Goal: Task Accomplishment & Management: Manage account settings

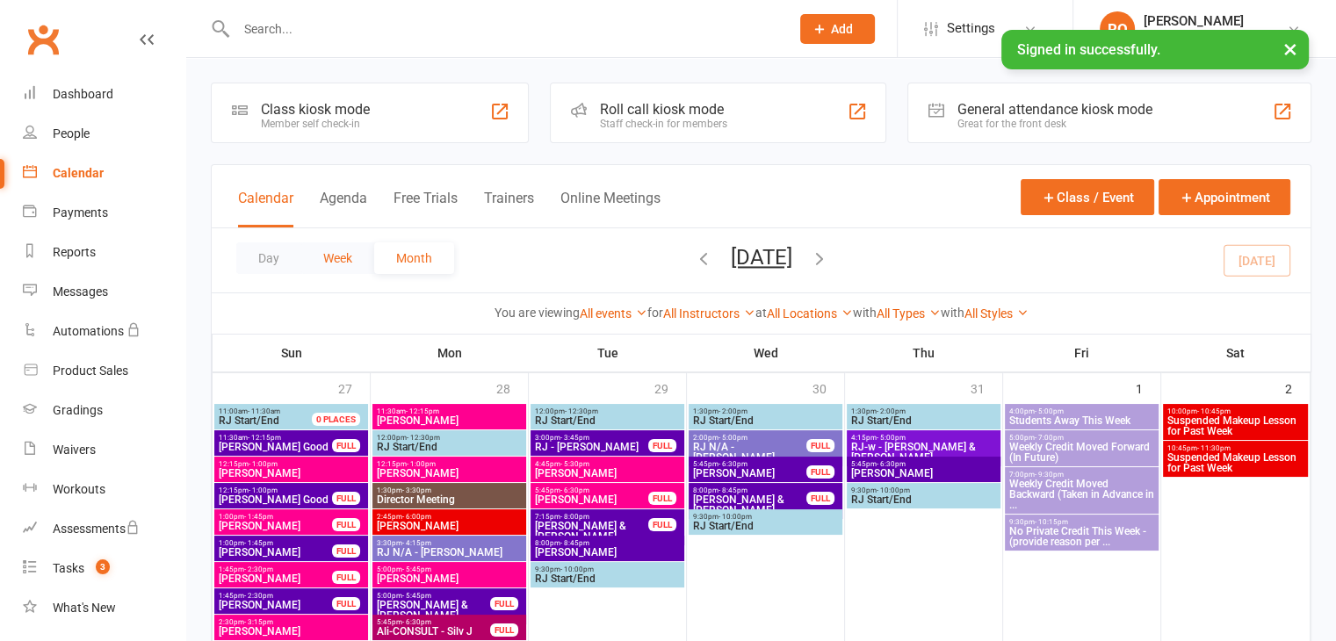
click at [333, 257] on button "Week" at bounding box center [337, 258] width 73 height 32
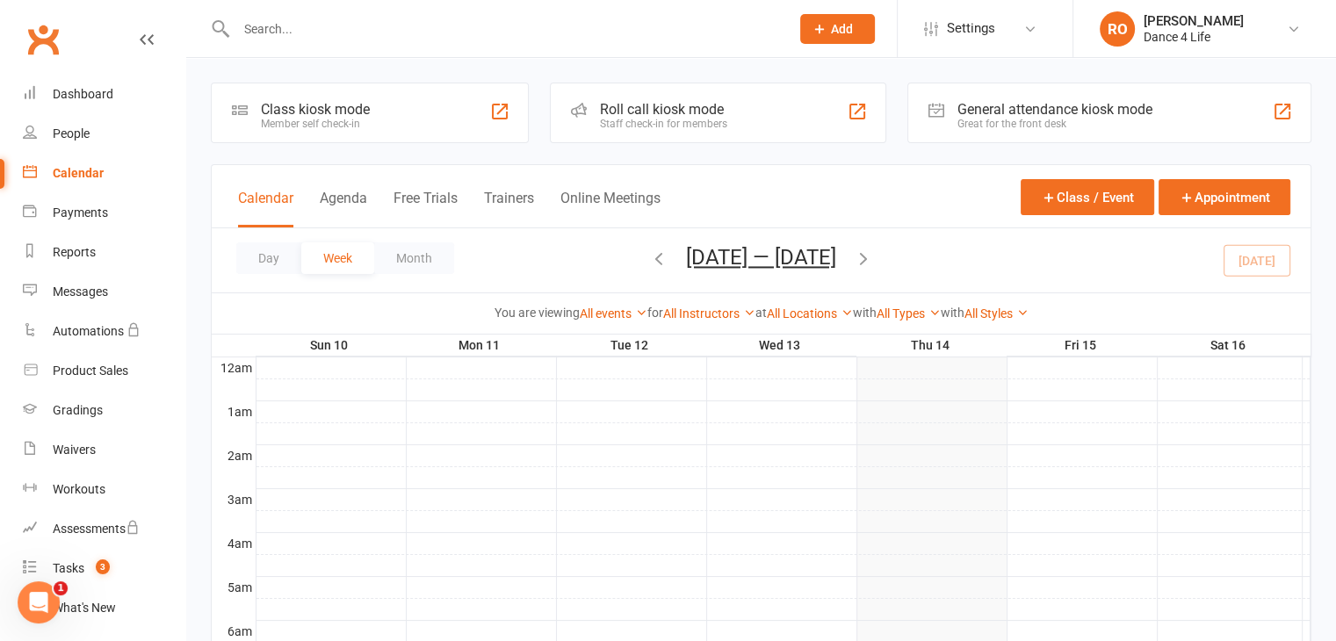
click at [869, 261] on icon "button" at bounding box center [863, 258] width 19 height 19
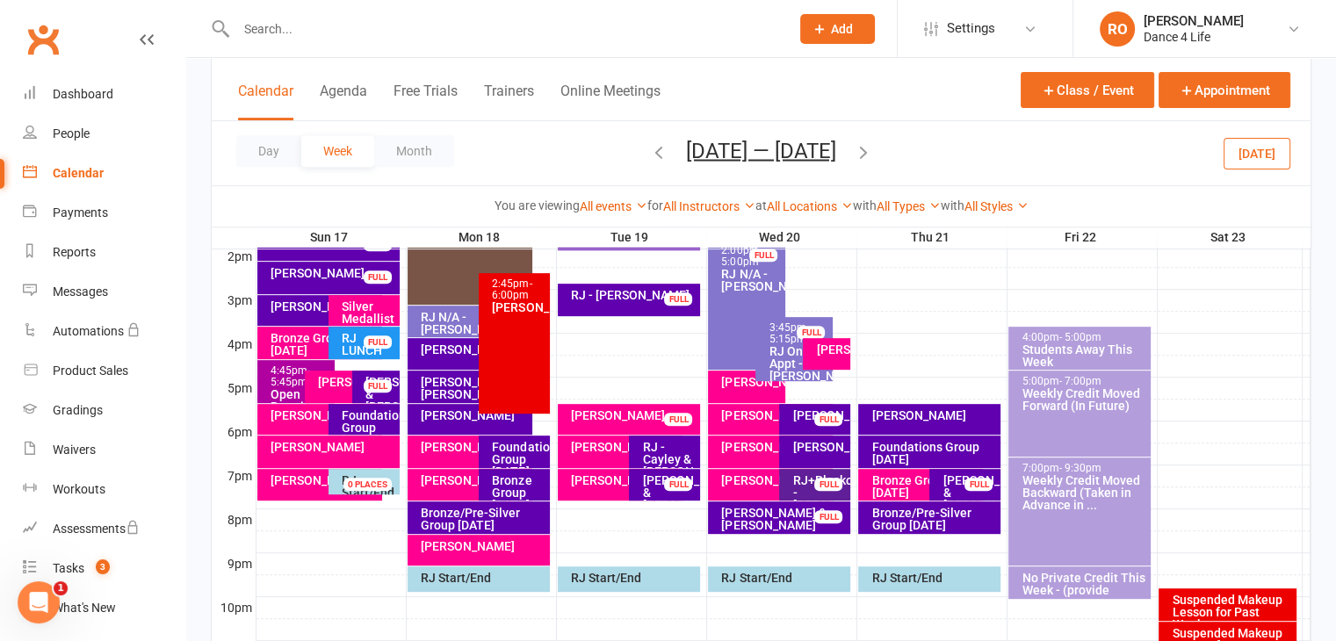
scroll to position [724, 0]
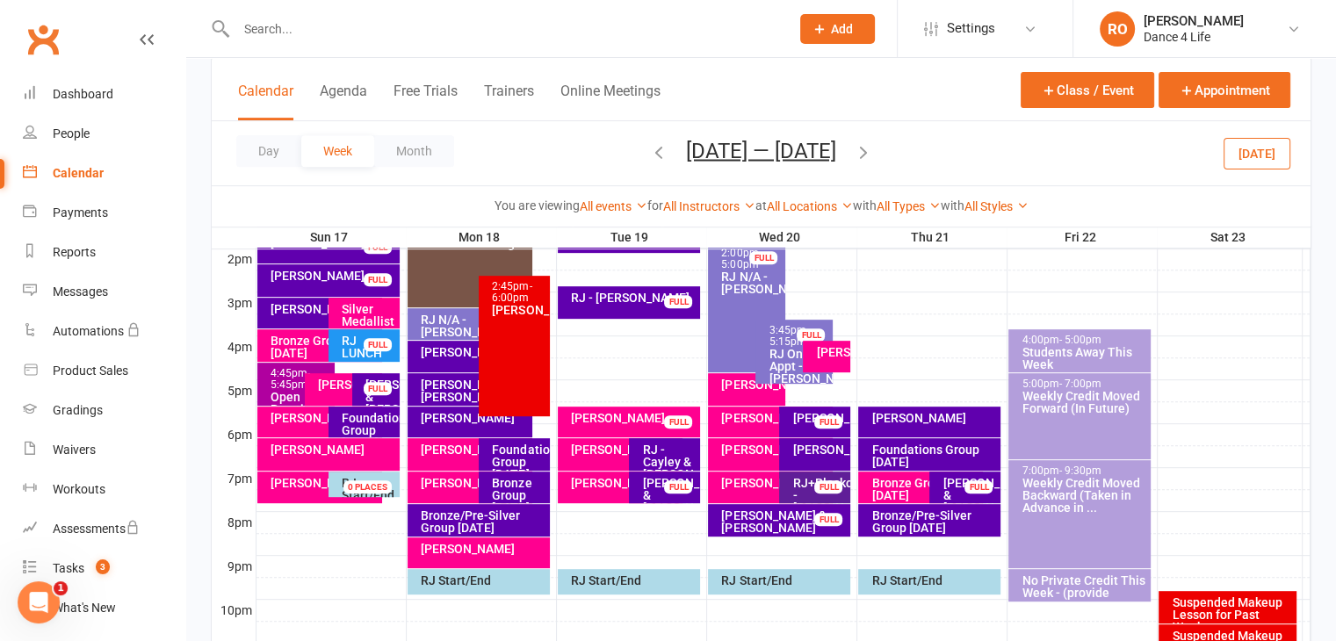
click at [1251, 159] on button "[DATE]" at bounding box center [1257, 153] width 67 height 32
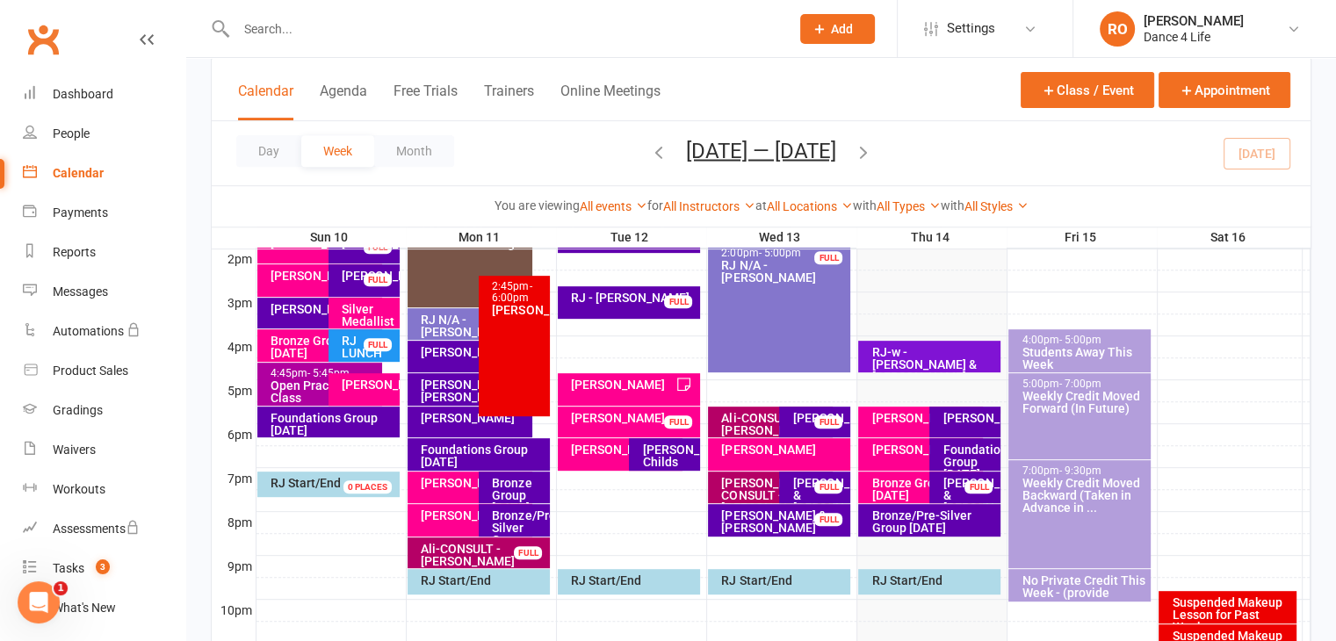
click at [987, 454] on div "Foundations Group [DATE]" at bounding box center [969, 462] width 55 height 37
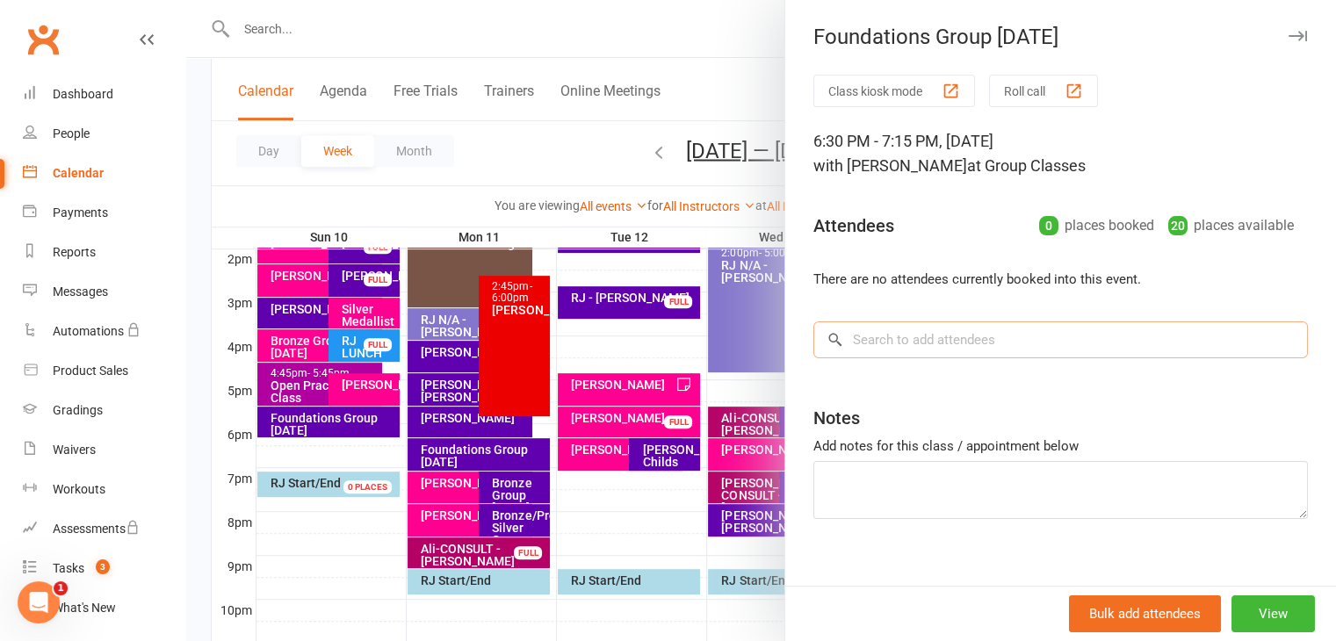
click at [1047, 350] on input "search" at bounding box center [1060, 339] width 495 height 37
click at [1019, 468] on textarea at bounding box center [1060, 490] width 495 height 58
click at [1029, 338] on input "search" at bounding box center [1060, 339] width 495 height 37
click at [933, 481] on textarea at bounding box center [1060, 490] width 495 height 58
click at [945, 345] on input "search" at bounding box center [1060, 339] width 495 height 37
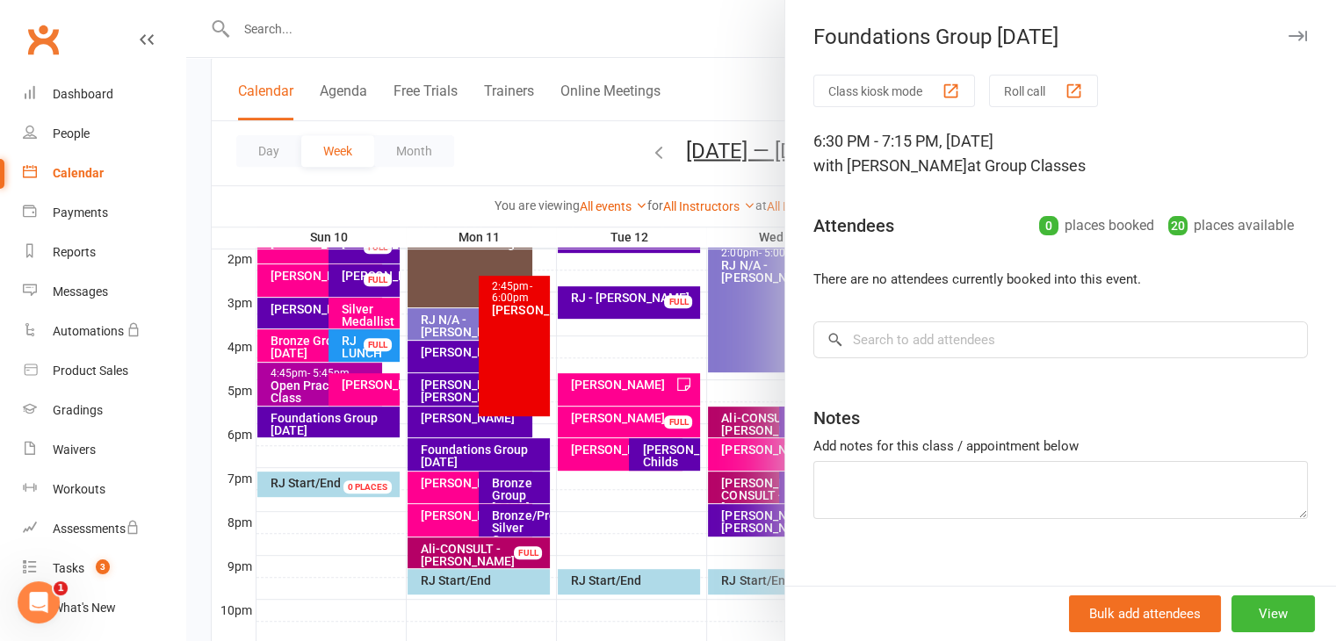
click at [626, 161] on div at bounding box center [761, 320] width 1150 height 641
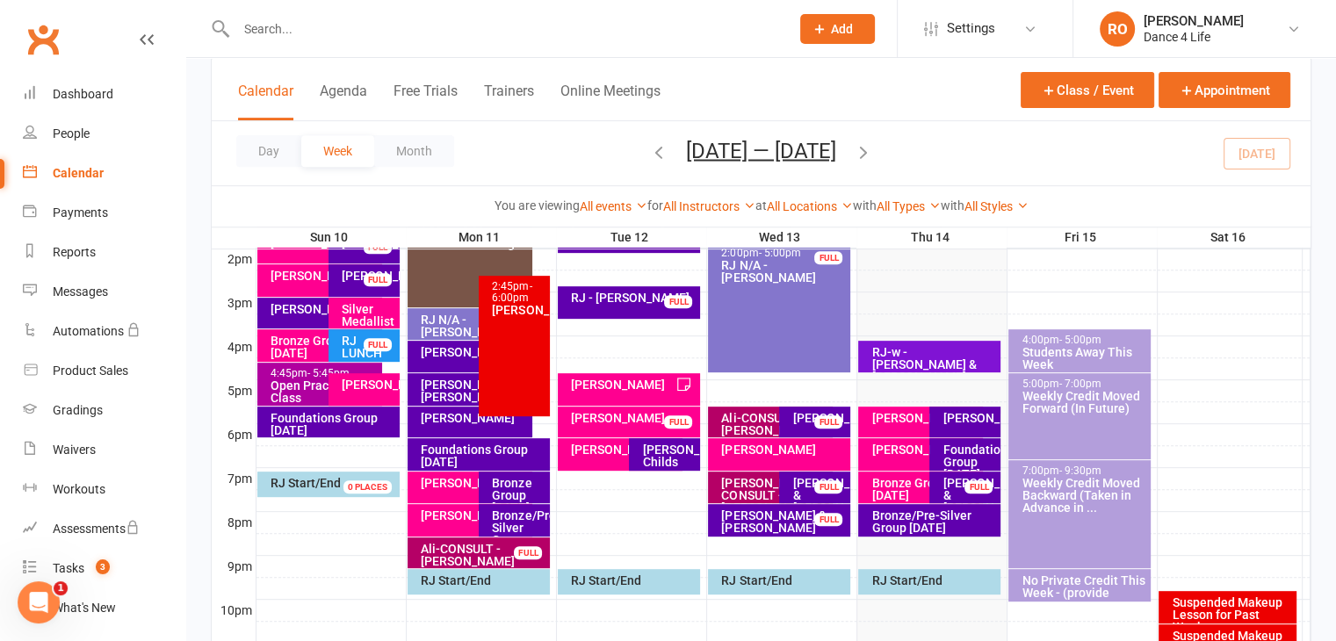
click at [990, 448] on div "Foundations Group [DATE]" at bounding box center [969, 462] width 55 height 37
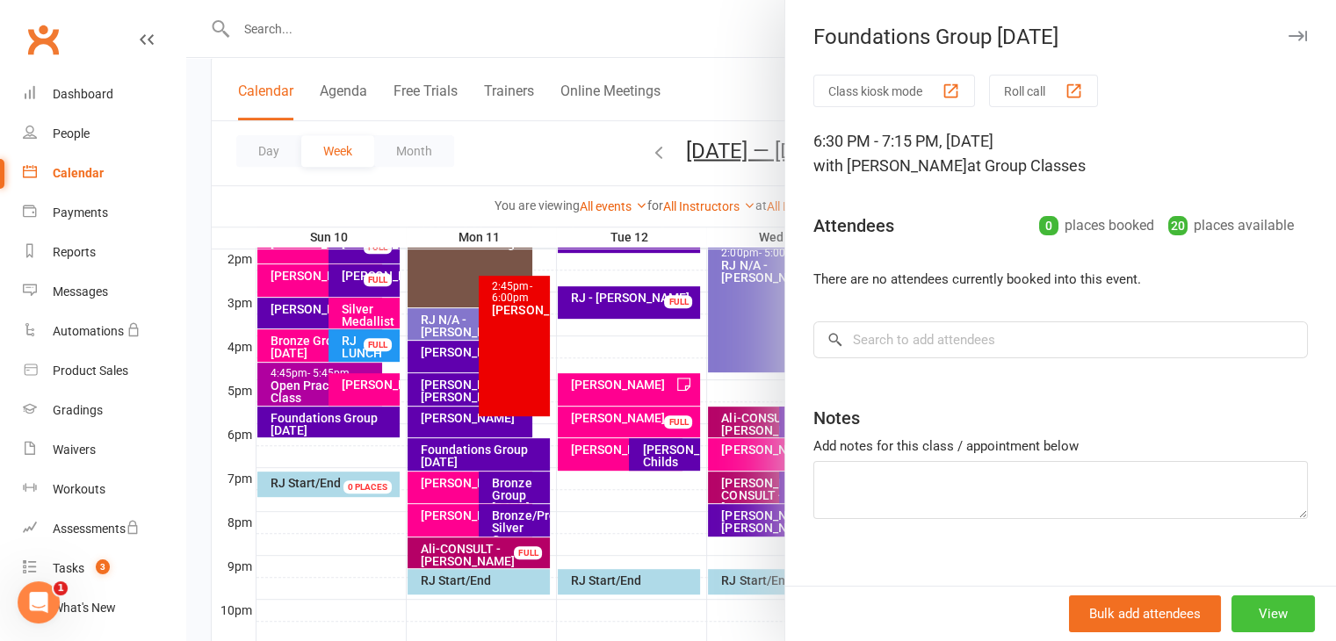
click at [1239, 619] on button "View" at bounding box center [1272, 614] width 83 height 37
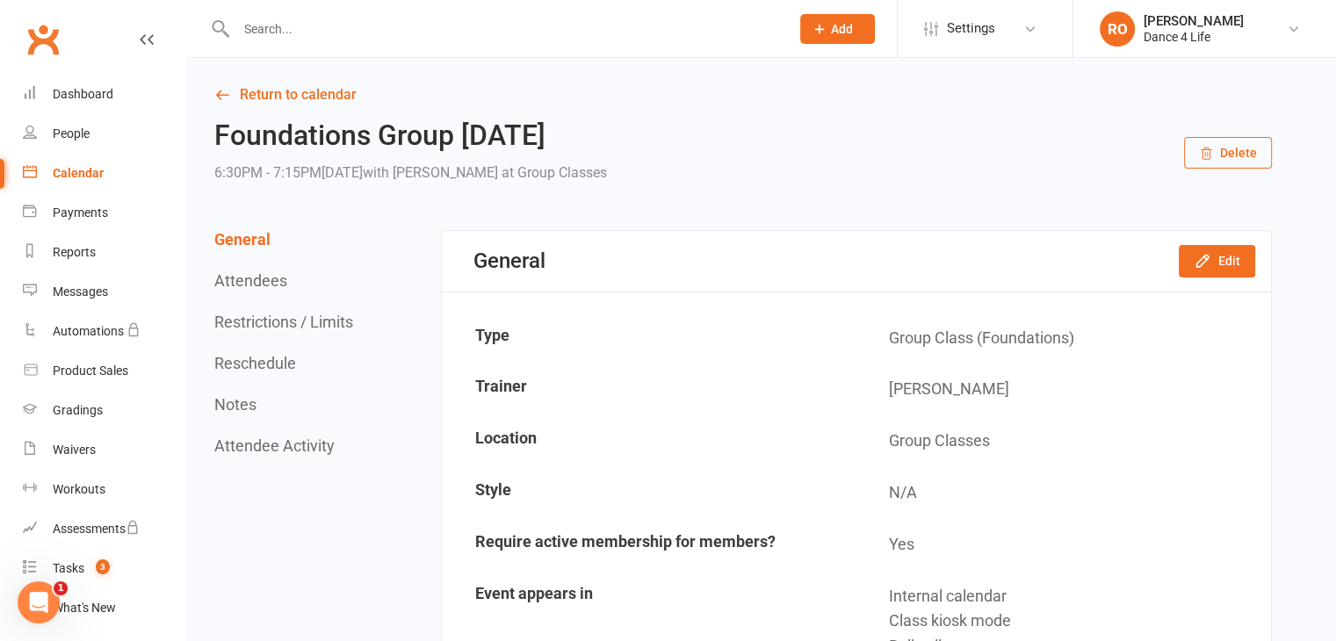
click at [1240, 155] on button "Delete" at bounding box center [1228, 153] width 88 height 32
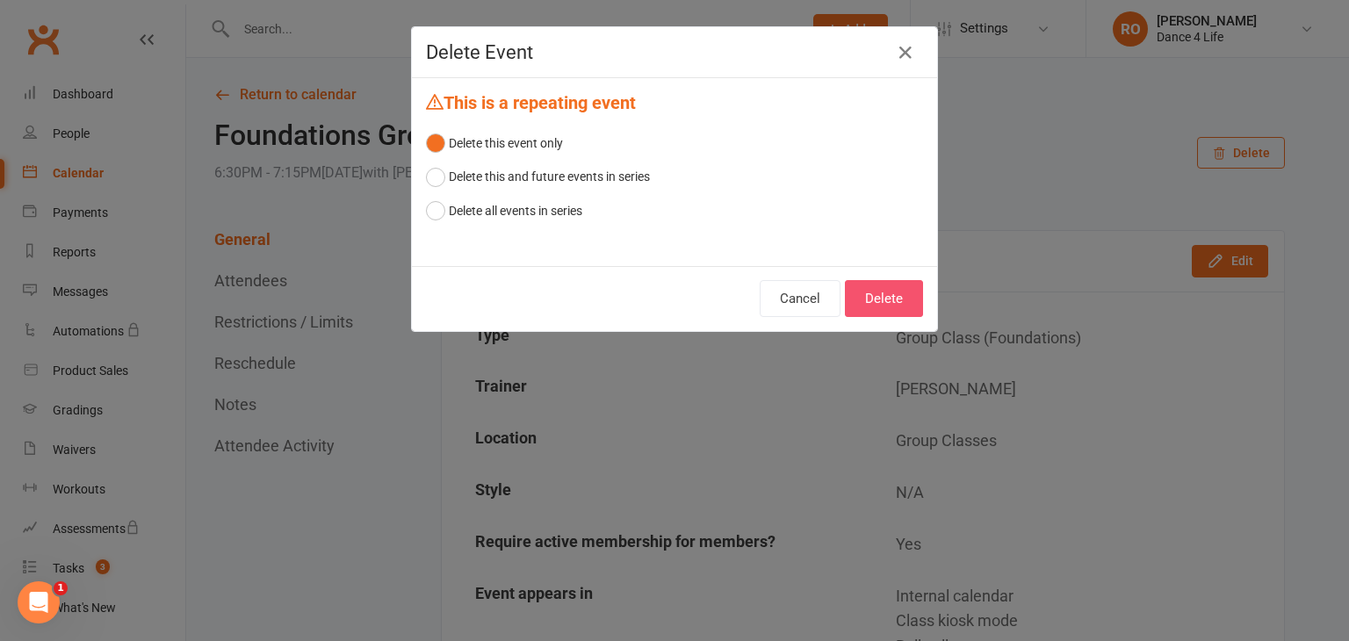
click at [884, 309] on button "Delete" at bounding box center [884, 298] width 78 height 37
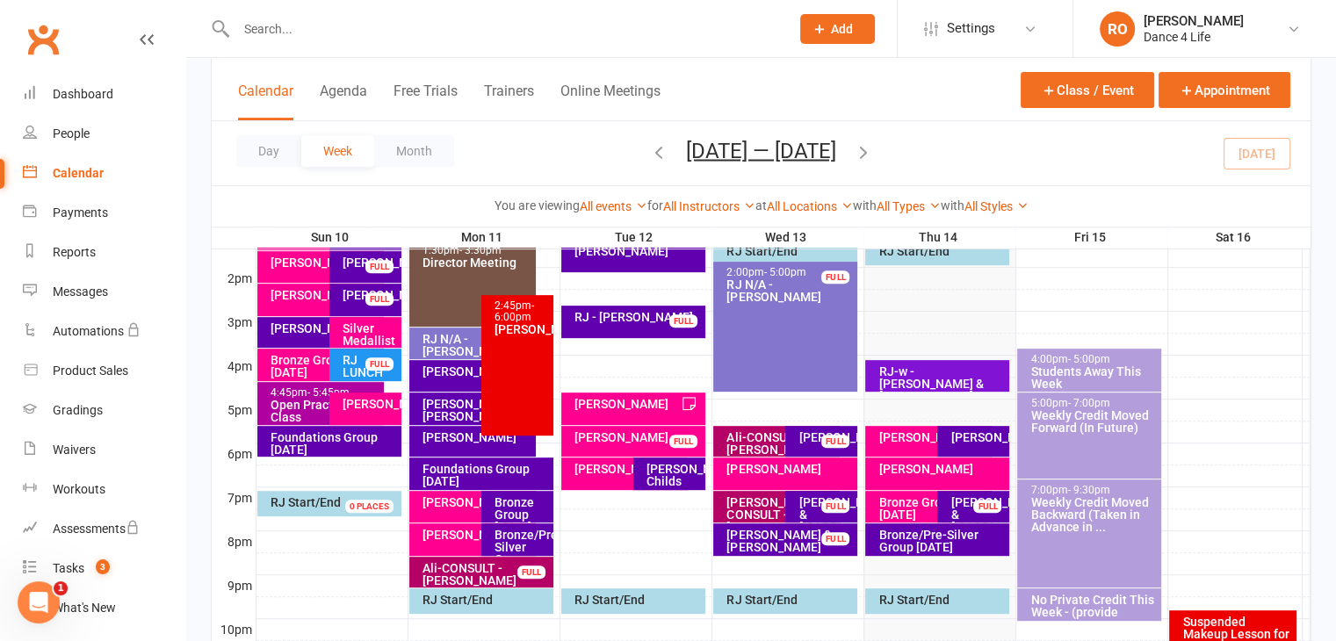
scroll to position [703, 0]
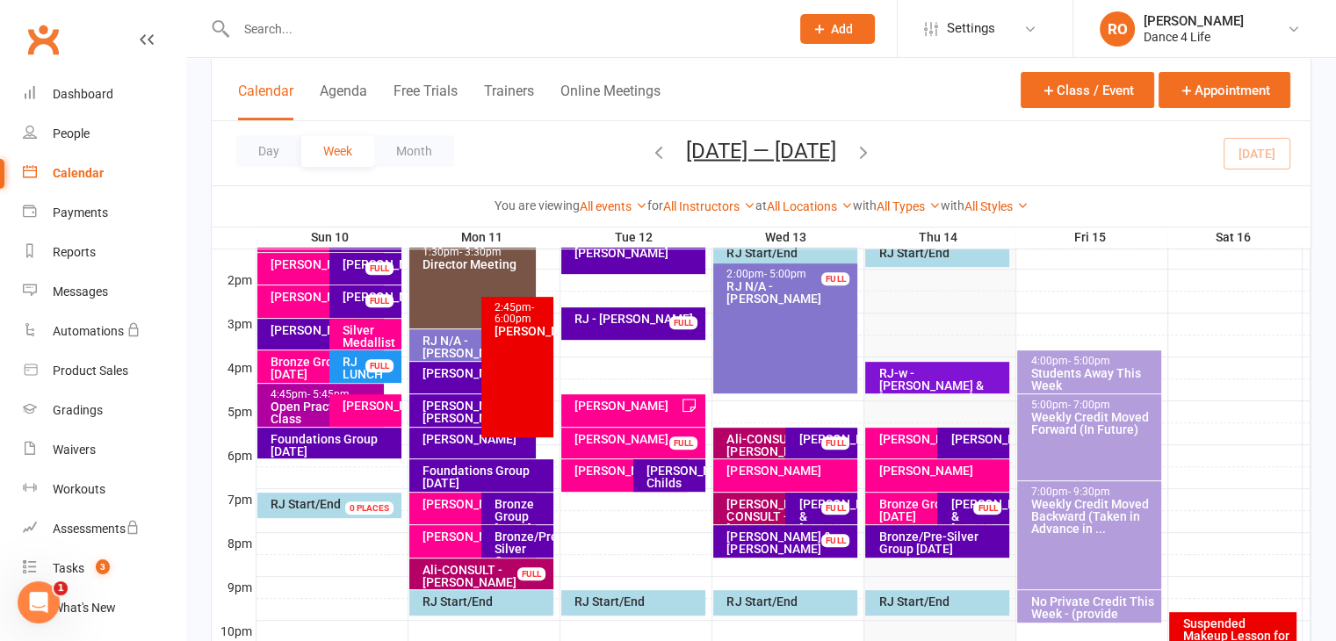
click at [997, 365] on div "RJ-w - [PERSON_NAME] & [PERSON_NAME]" at bounding box center [937, 378] width 144 height 32
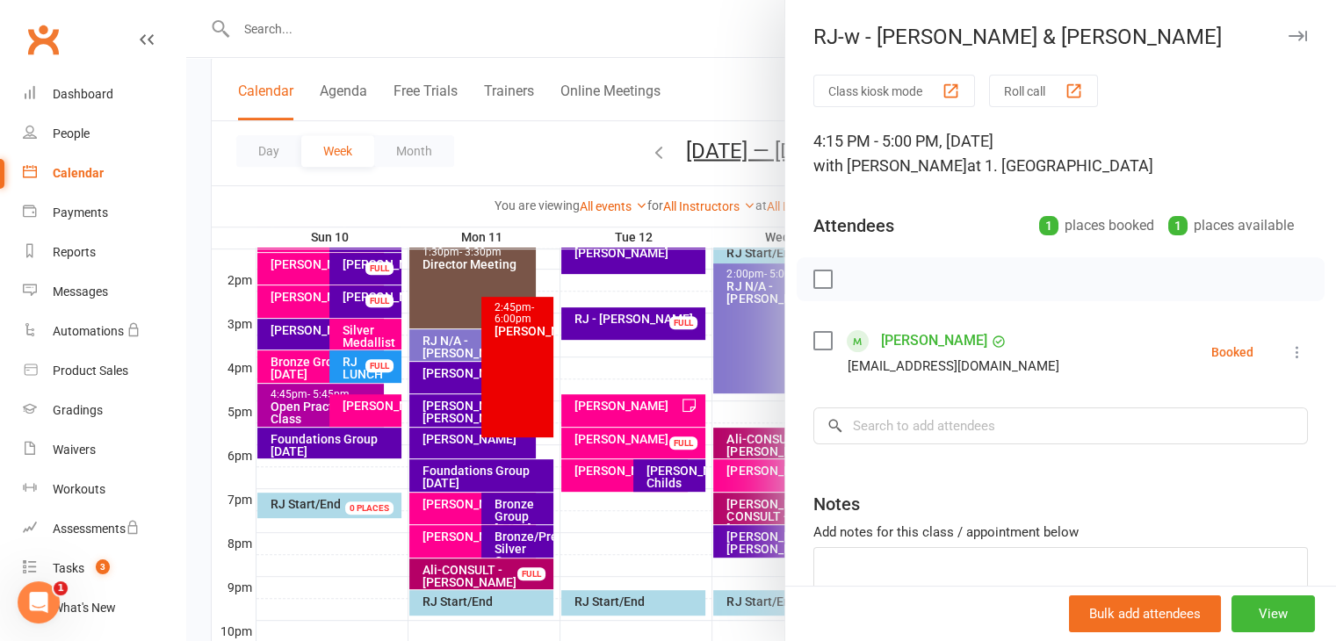
click at [741, 352] on div at bounding box center [761, 320] width 1150 height 641
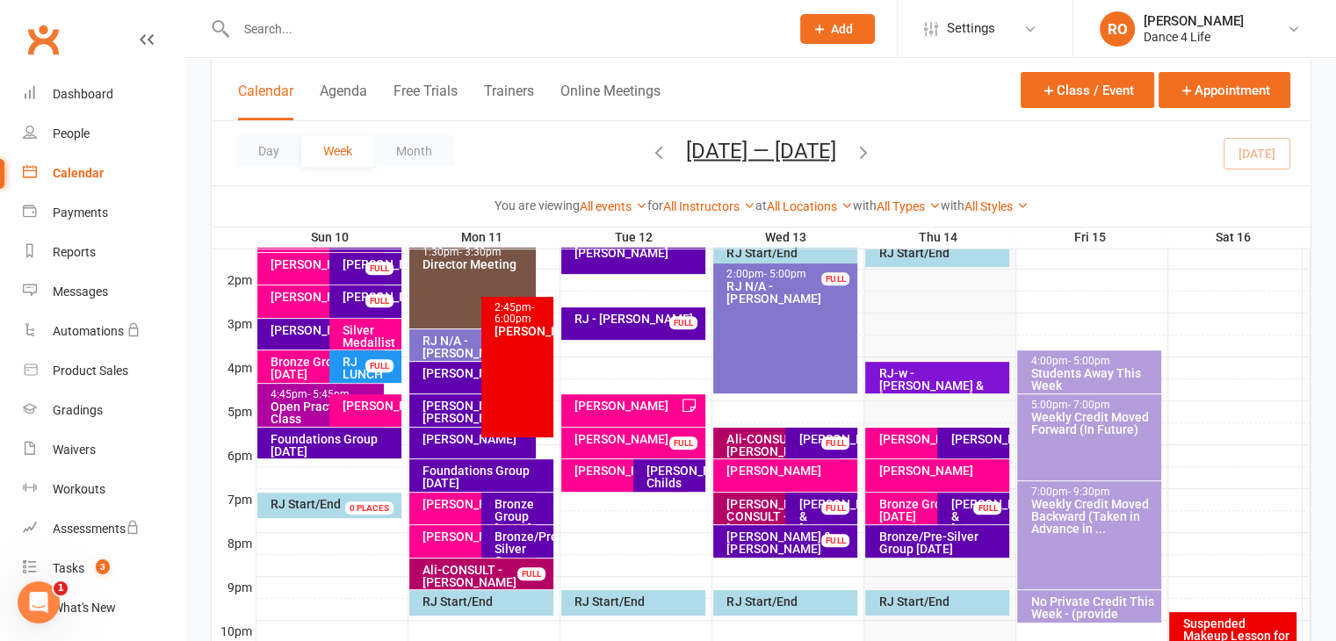
click at [871, 152] on icon "button" at bounding box center [863, 150] width 19 height 19
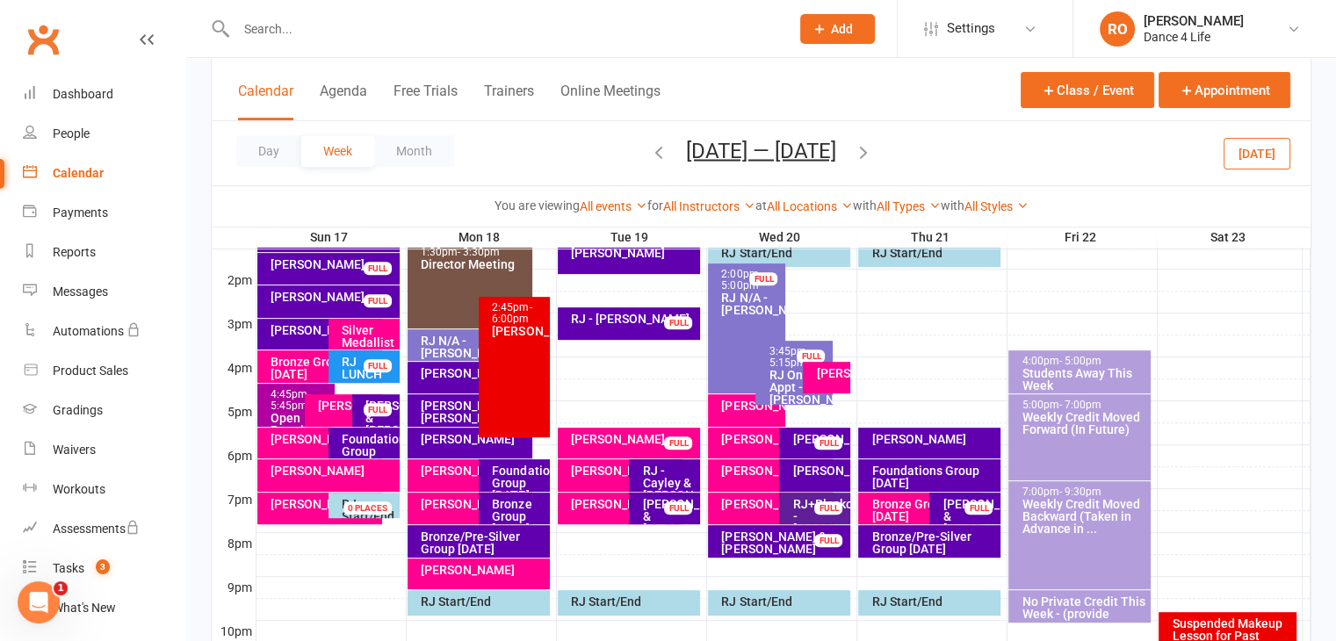
click at [650, 146] on icon "button" at bounding box center [658, 150] width 19 height 19
